Goal: Task Accomplishment & Management: Use online tool/utility

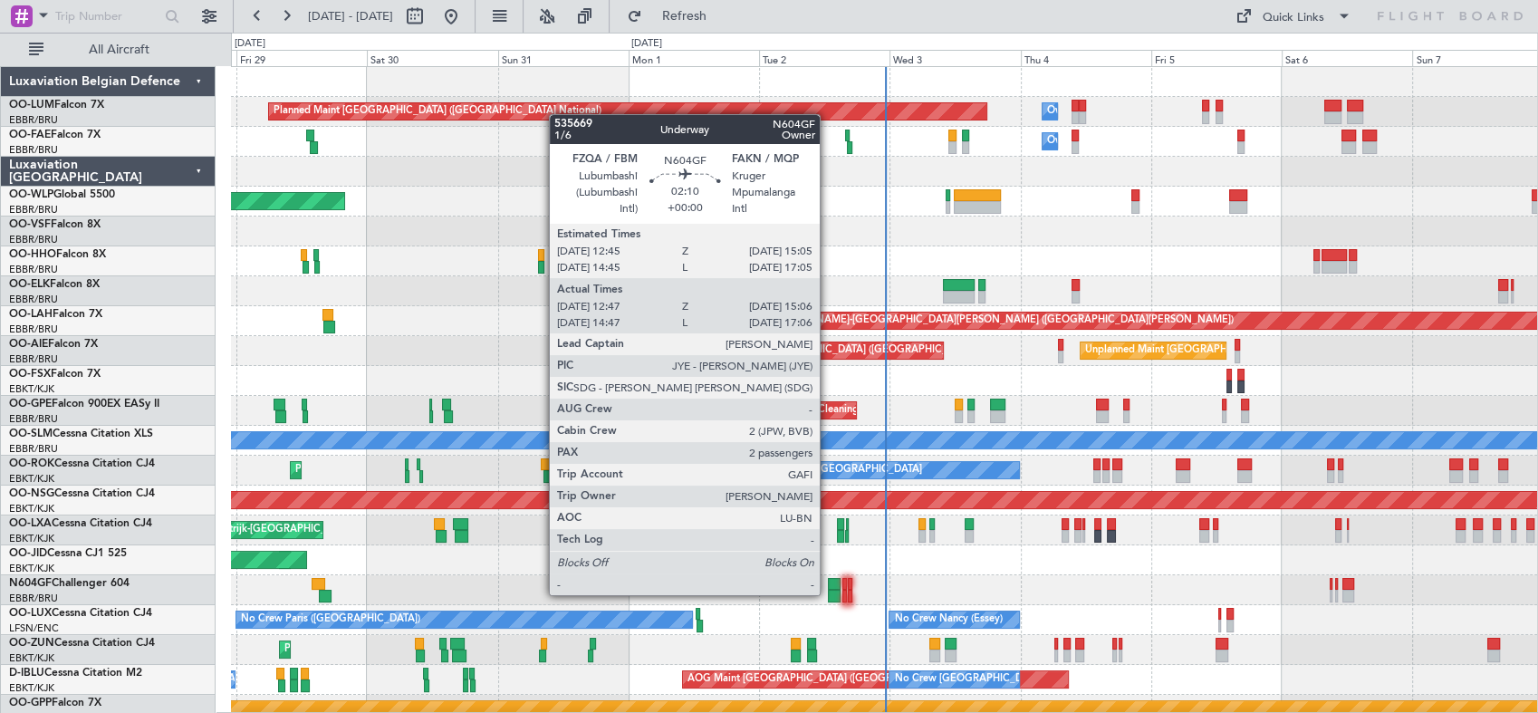
click at [828, 593] on div at bounding box center [834, 596] width 13 height 13
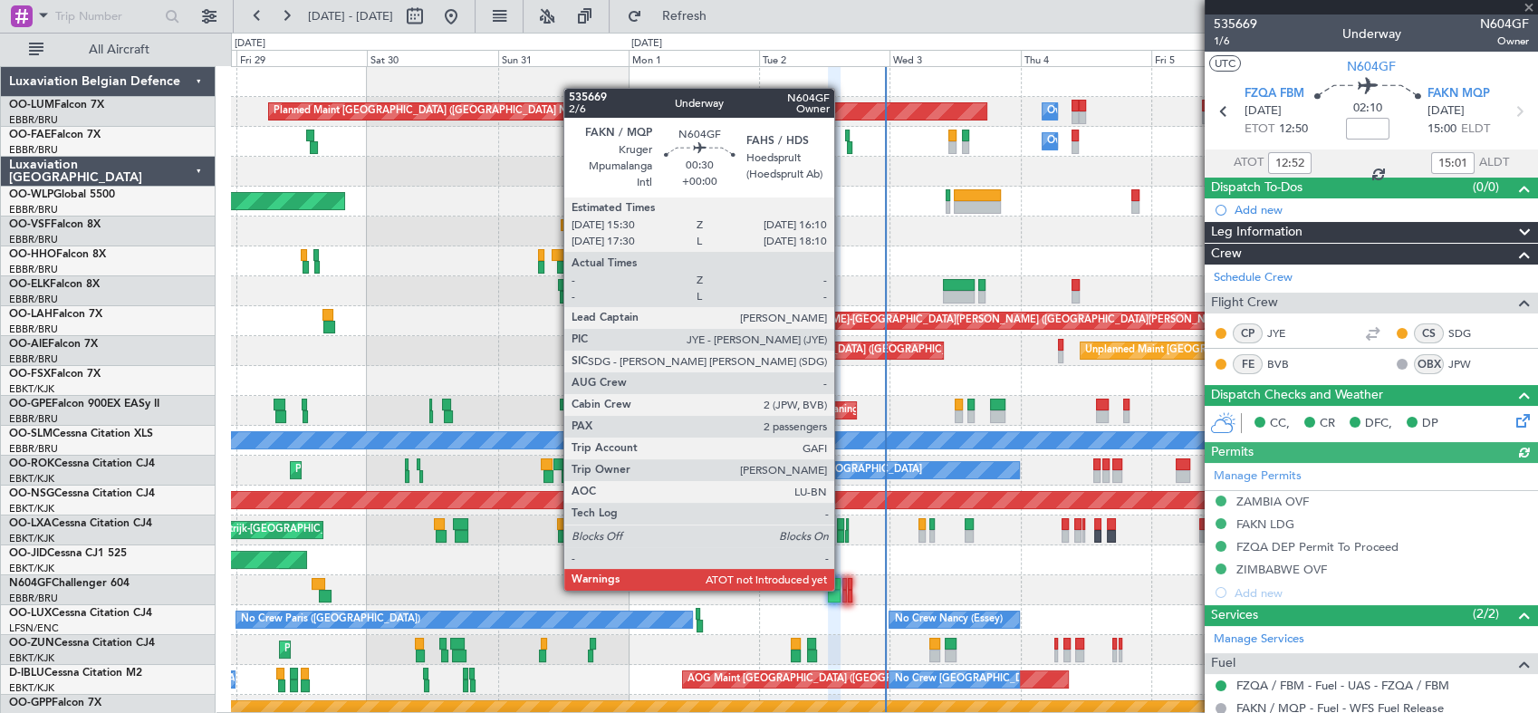
click at [842, 590] on div at bounding box center [844, 596] width 5 height 13
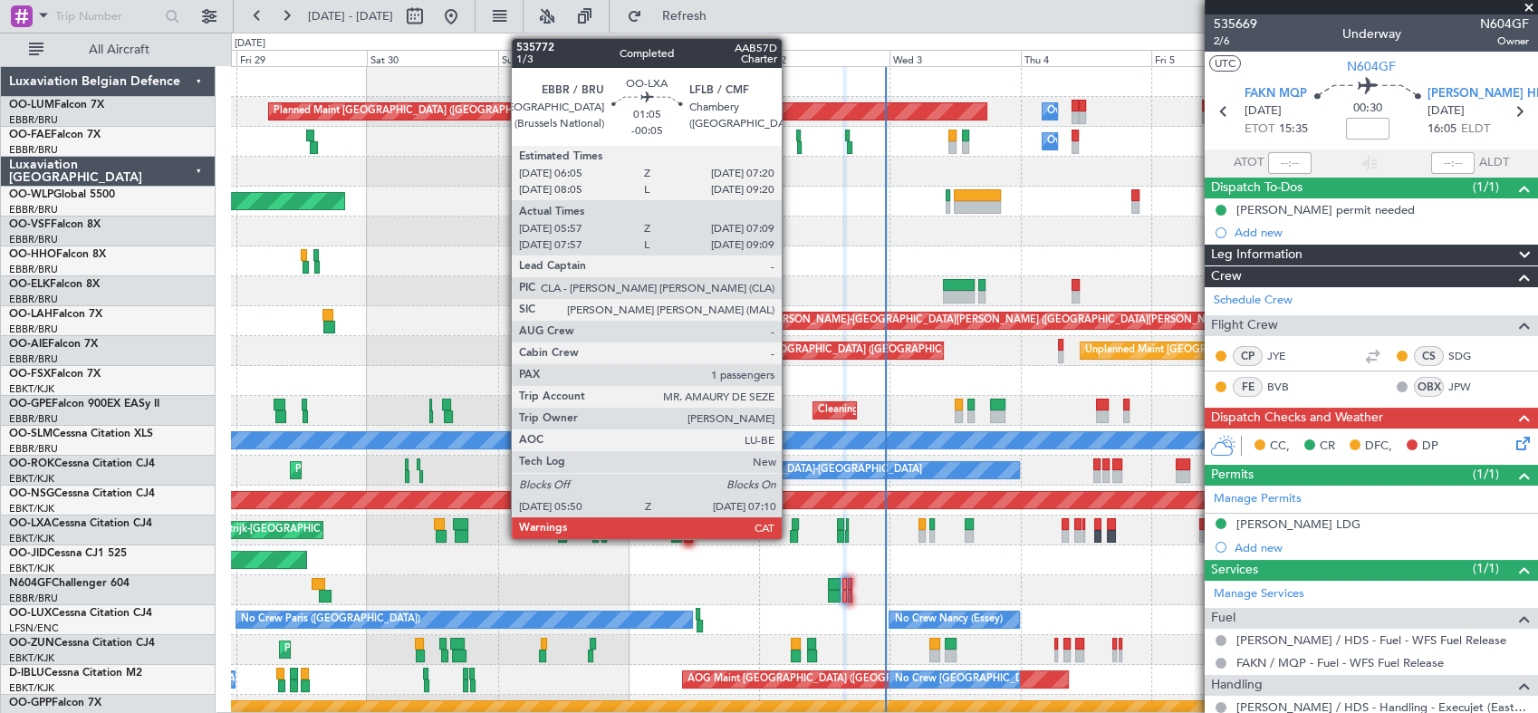
click at [790, 534] on div at bounding box center [794, 536] width 8 height 13
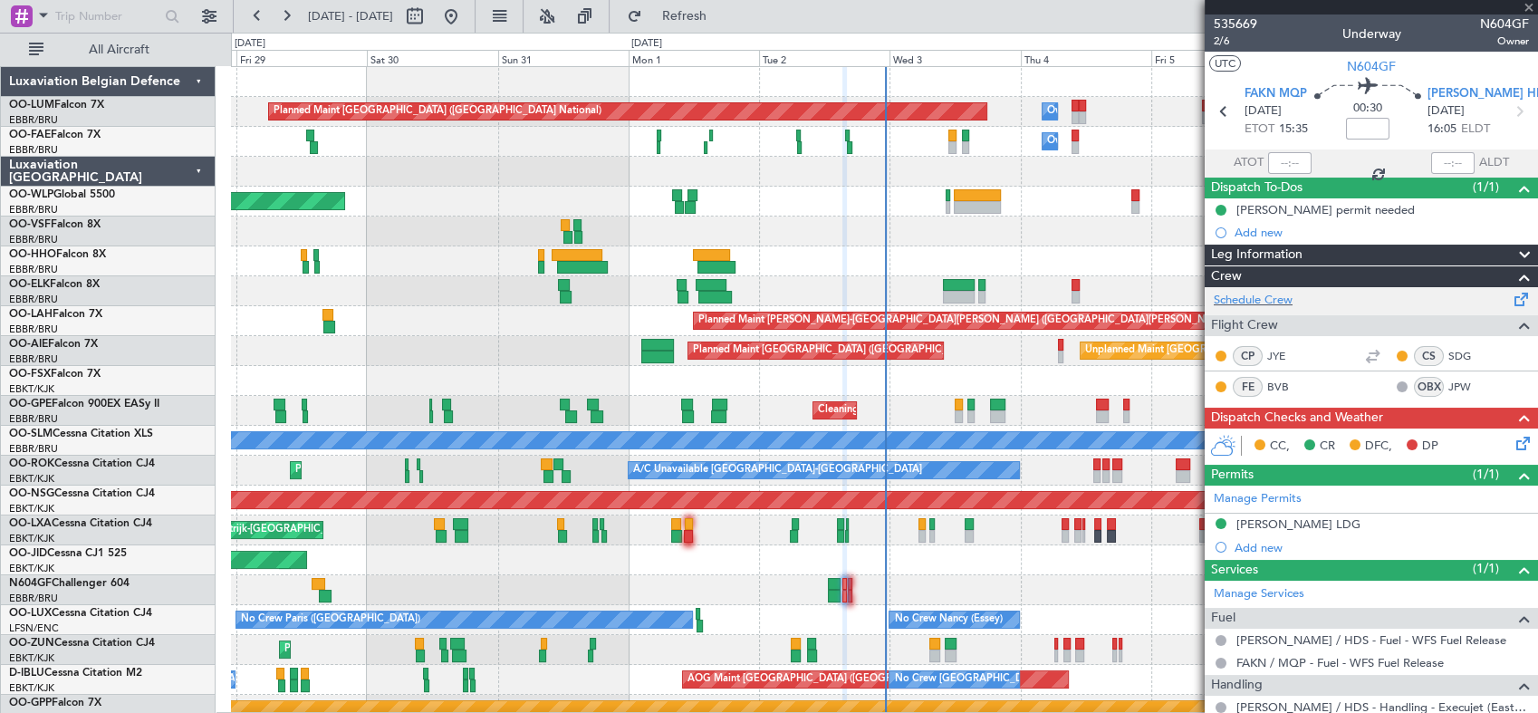
type input "-00:05"
type input "06:02"
type input "07:04"
type input "1"
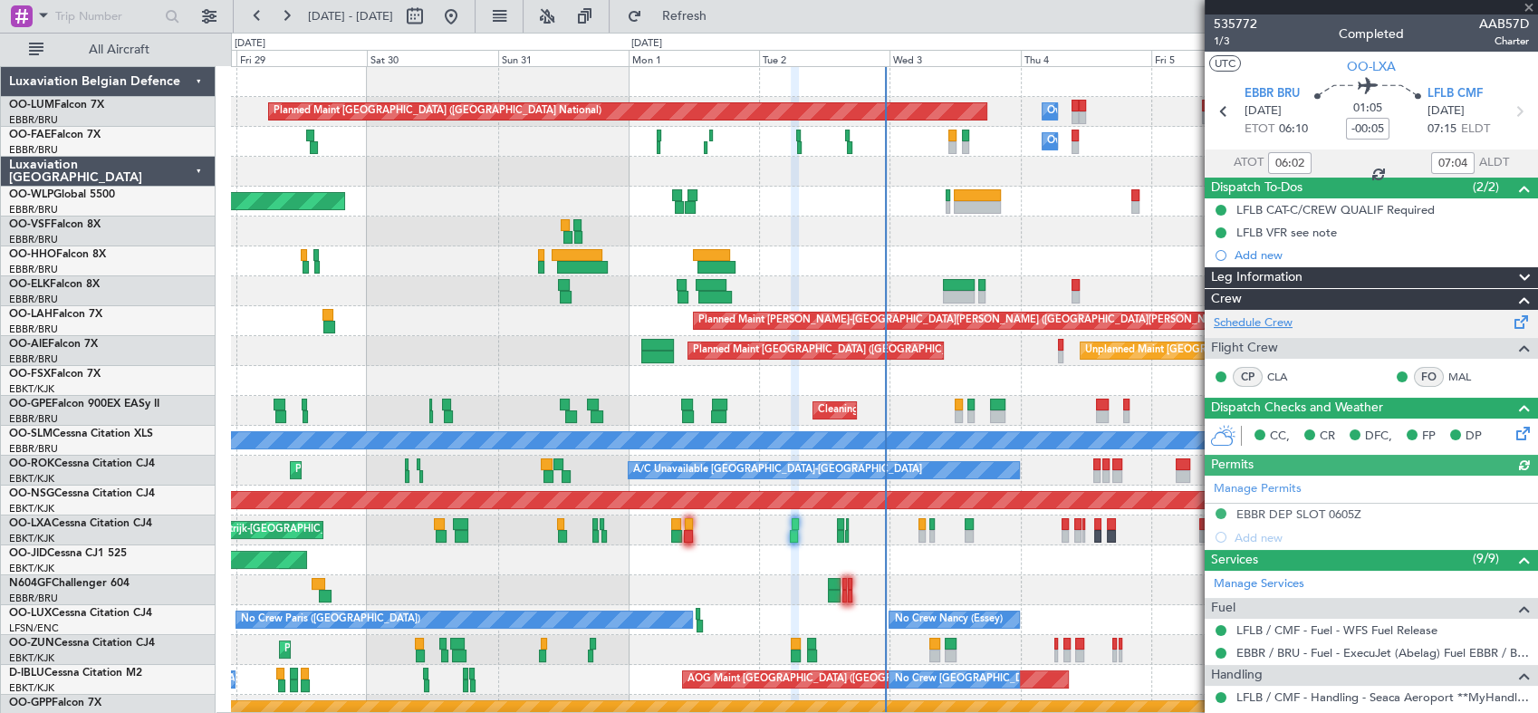
click at [1246, 319] on link "Schedule Crew" at bounding box center [1253, 323] width 79 height 18
